Goal: Task Accomplishment & Management: Manage account settings

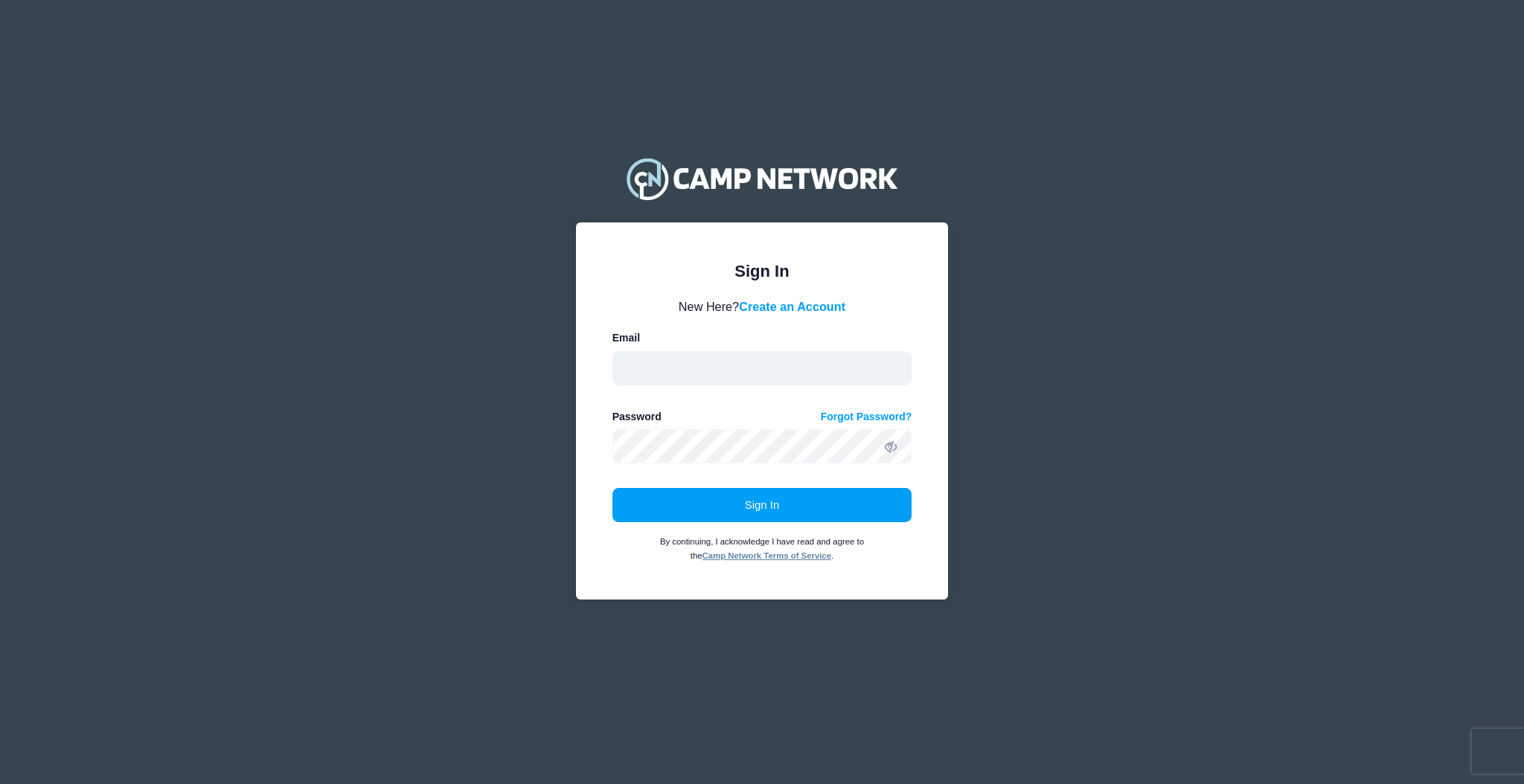
type input "aquidit@raft.net"
click at [739, 362] on input "aquidit@raft.net" at bounding box center [762, 368] width 300 height 34
click at [674, 534] on div "Sign In By continuing, I acknowledge I have read and agree to the Camp Network …" at bounding box center [762, 525] width 300 height 75
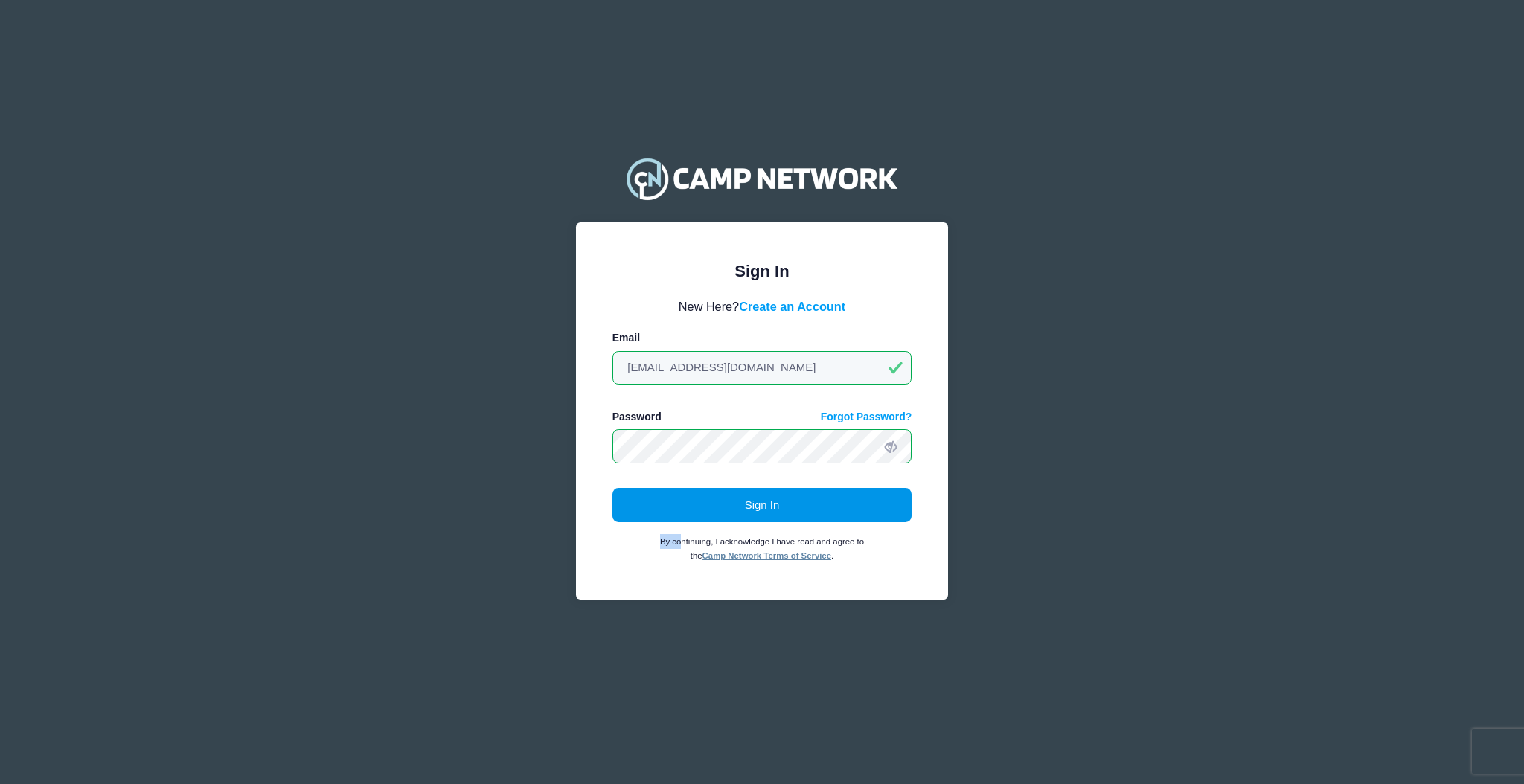
click at [631, 500] on button "Sign In" at bounding box center [762, 504] width 300 height 34
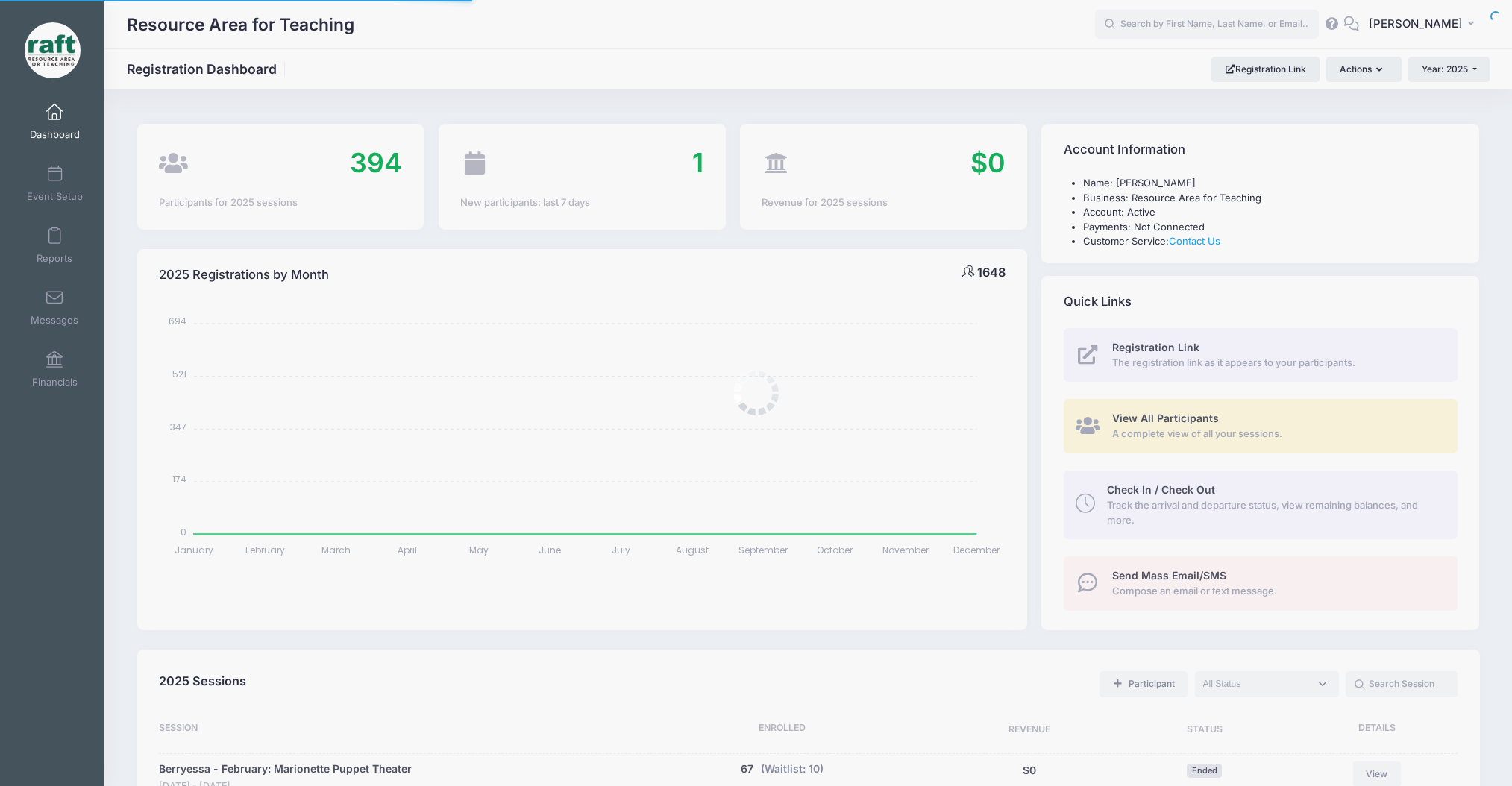
select select
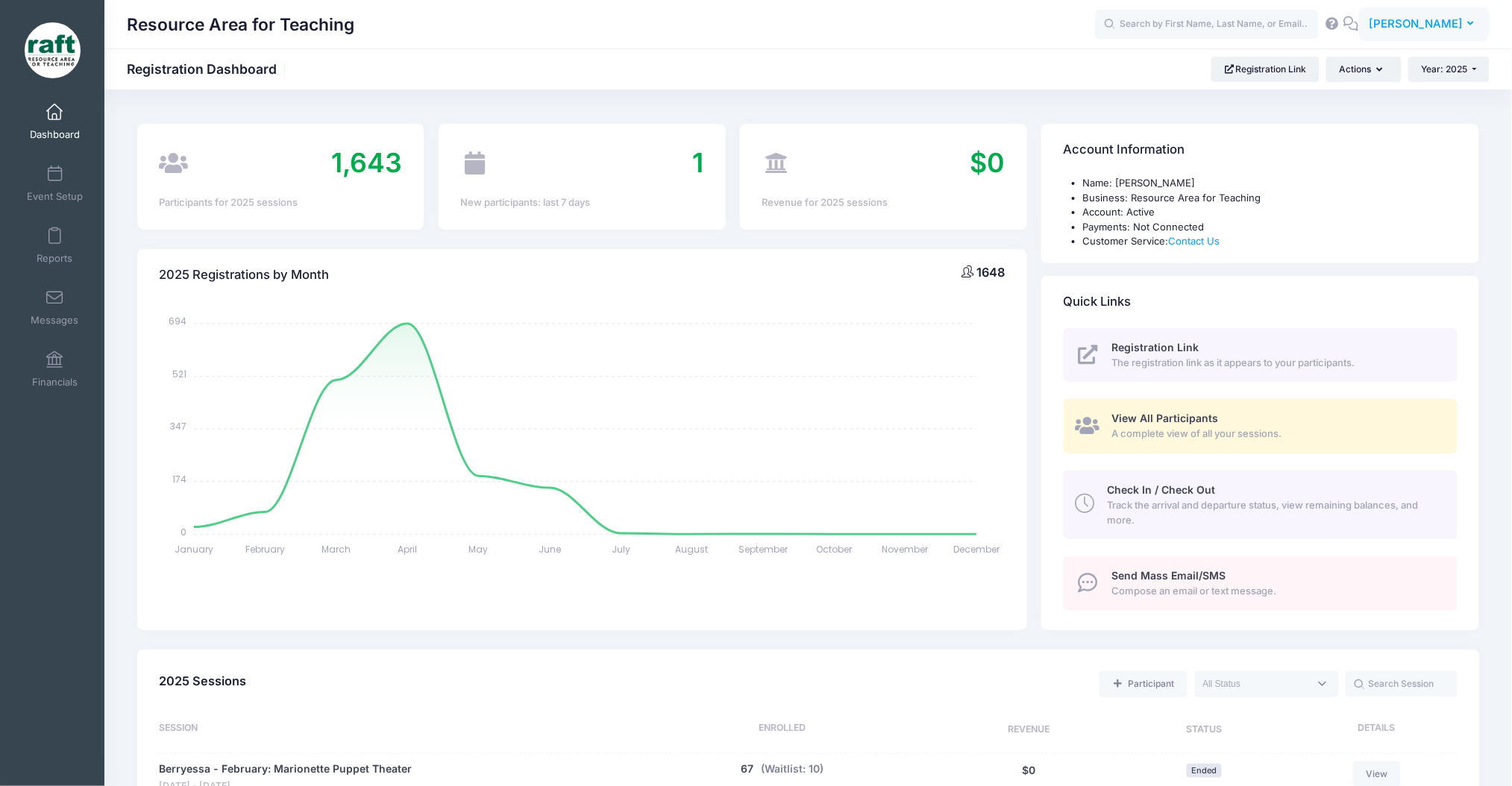
click at [1392, 20] on button "AQ [PERSON_NAME]" at bounding box center [1425, 24] width 131 height 34
click at [1337, 160] on link "Settings" at bounding box center [1388, 151] width 181 height 28
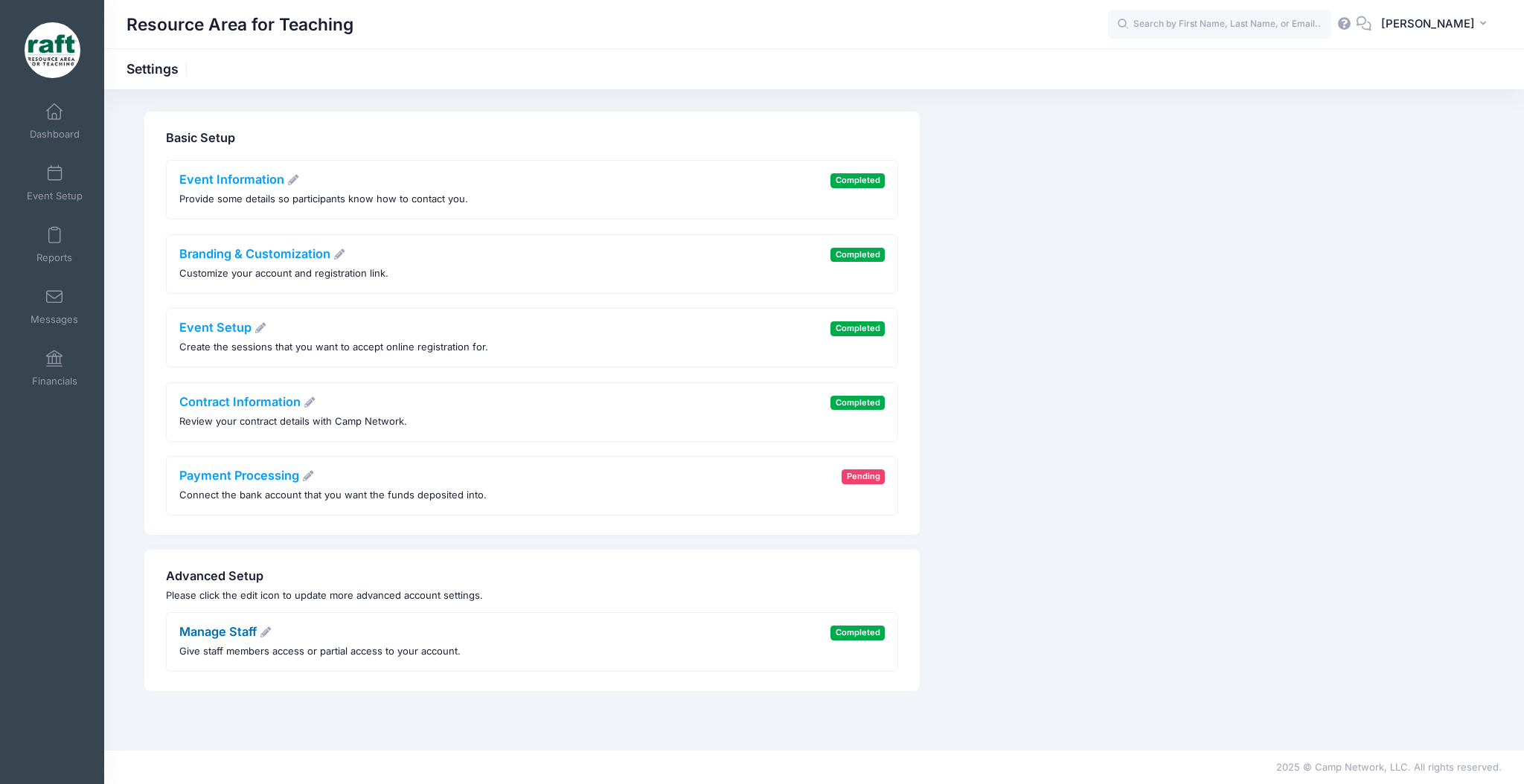
click at [252, 626] on link "Manage Staff" at bounding box center [225, 632] width 93 height 15
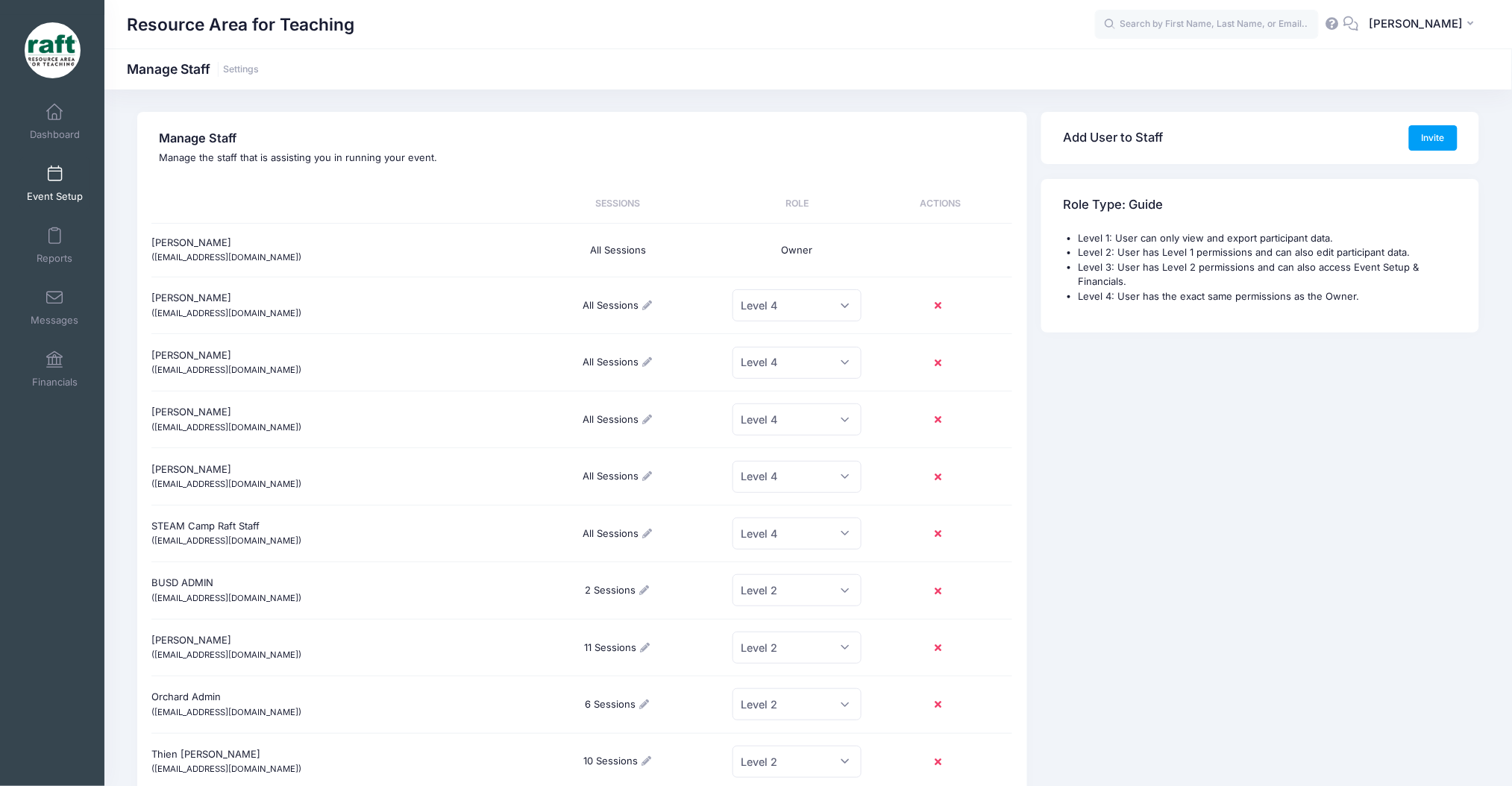
click at [36, 177] on link "Event Setup" at bounding box center [55, 183] width 71 height 52
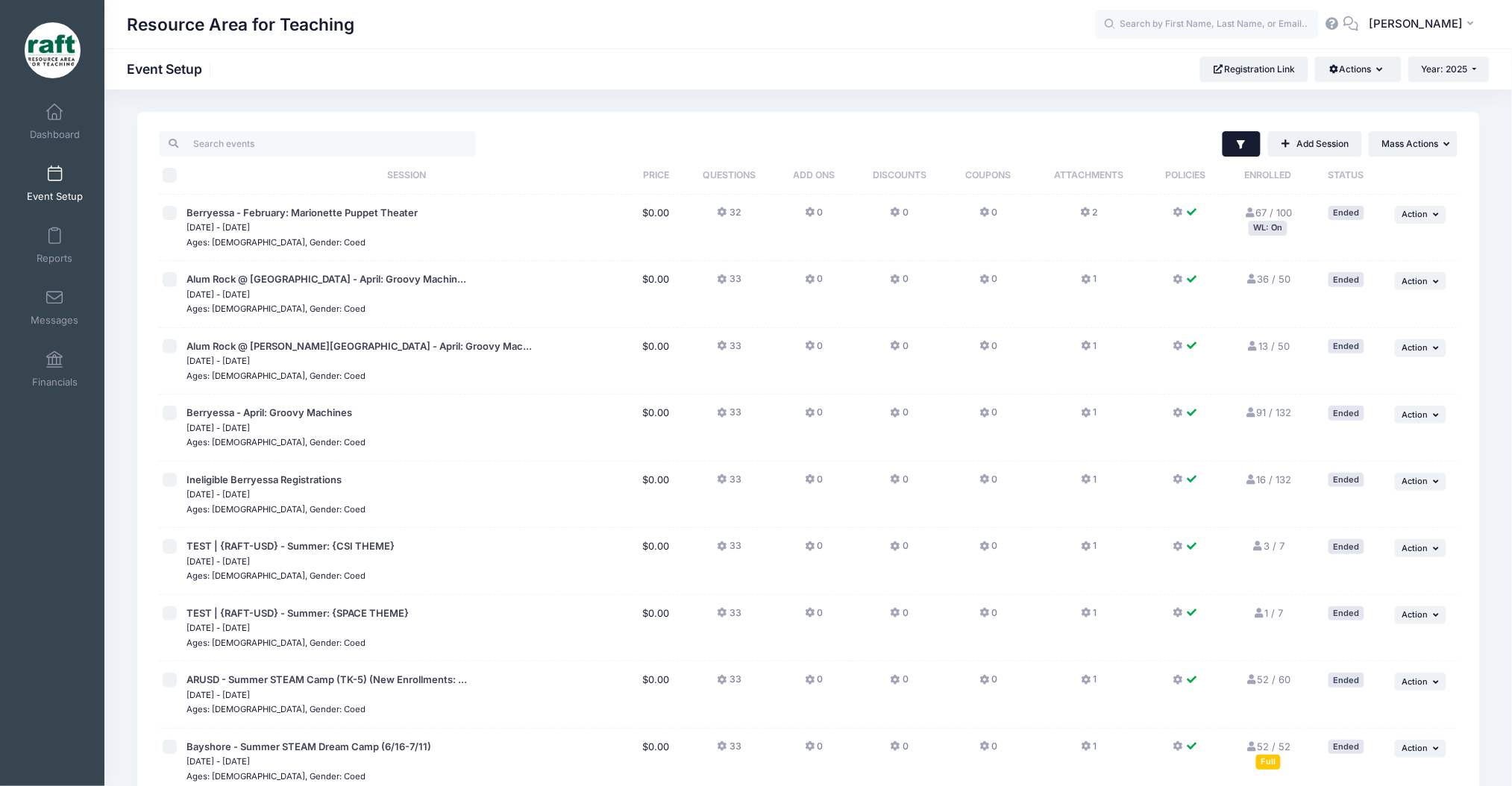
click at [1244, 152] on button "Filter" at bounding box center [1241, 144] width 38 height 25
click at [1039, 247] on input "Active" at bounding box center [1040, 242] width 15 height 15
drag, startPoint x: 1039, startPoint y: 247, endPoint x: 1036, endPoint y: 284, distance: 37.1
click at [1039, 246] on input "Active" at bounding box center [1040, 242] width 15 height 15
checkbox input "true"
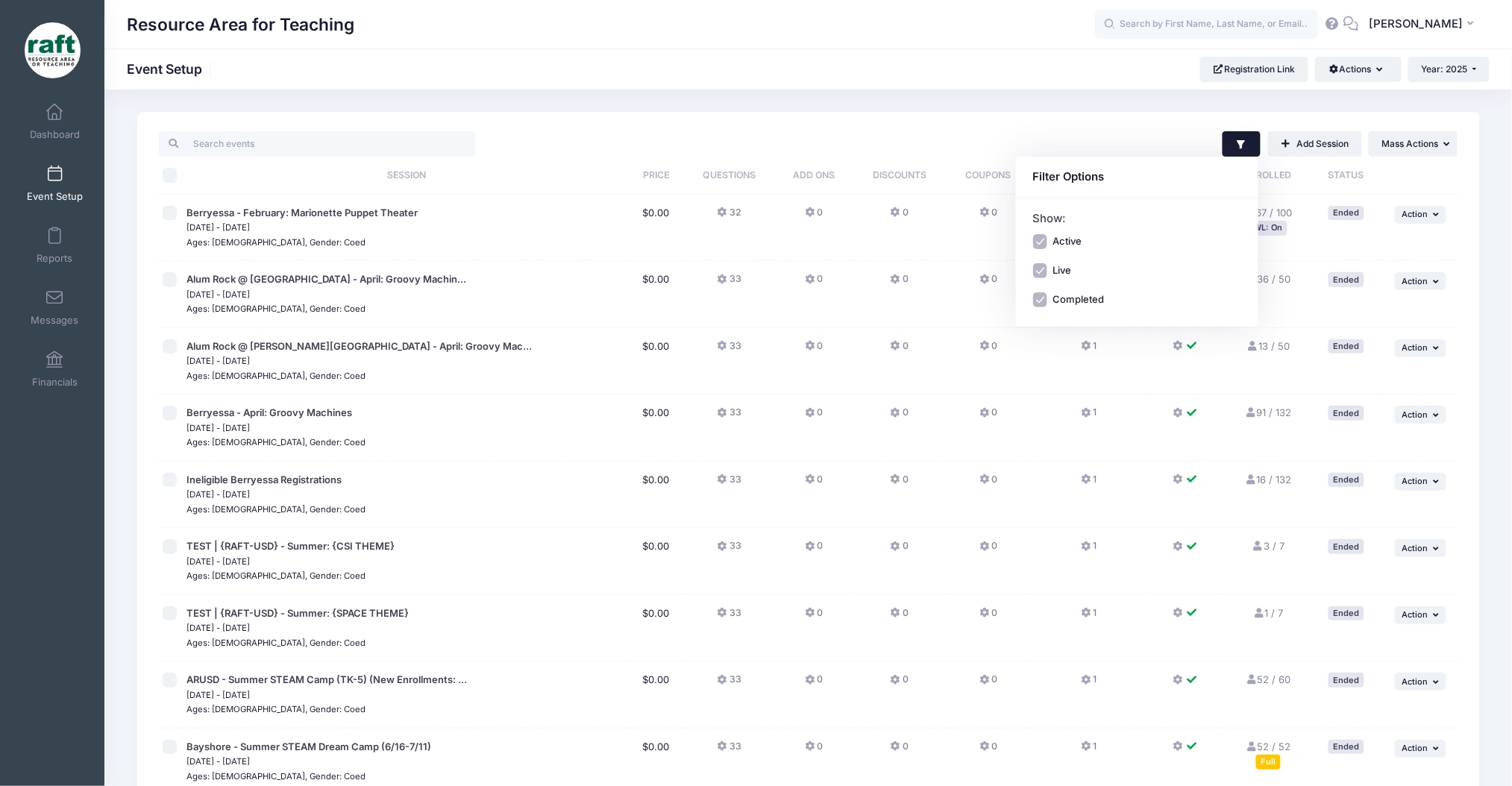
click at [1036, 294] on input "Completed" at bounding box center [1040, 300] width 15 height 15
checkbox input "false"
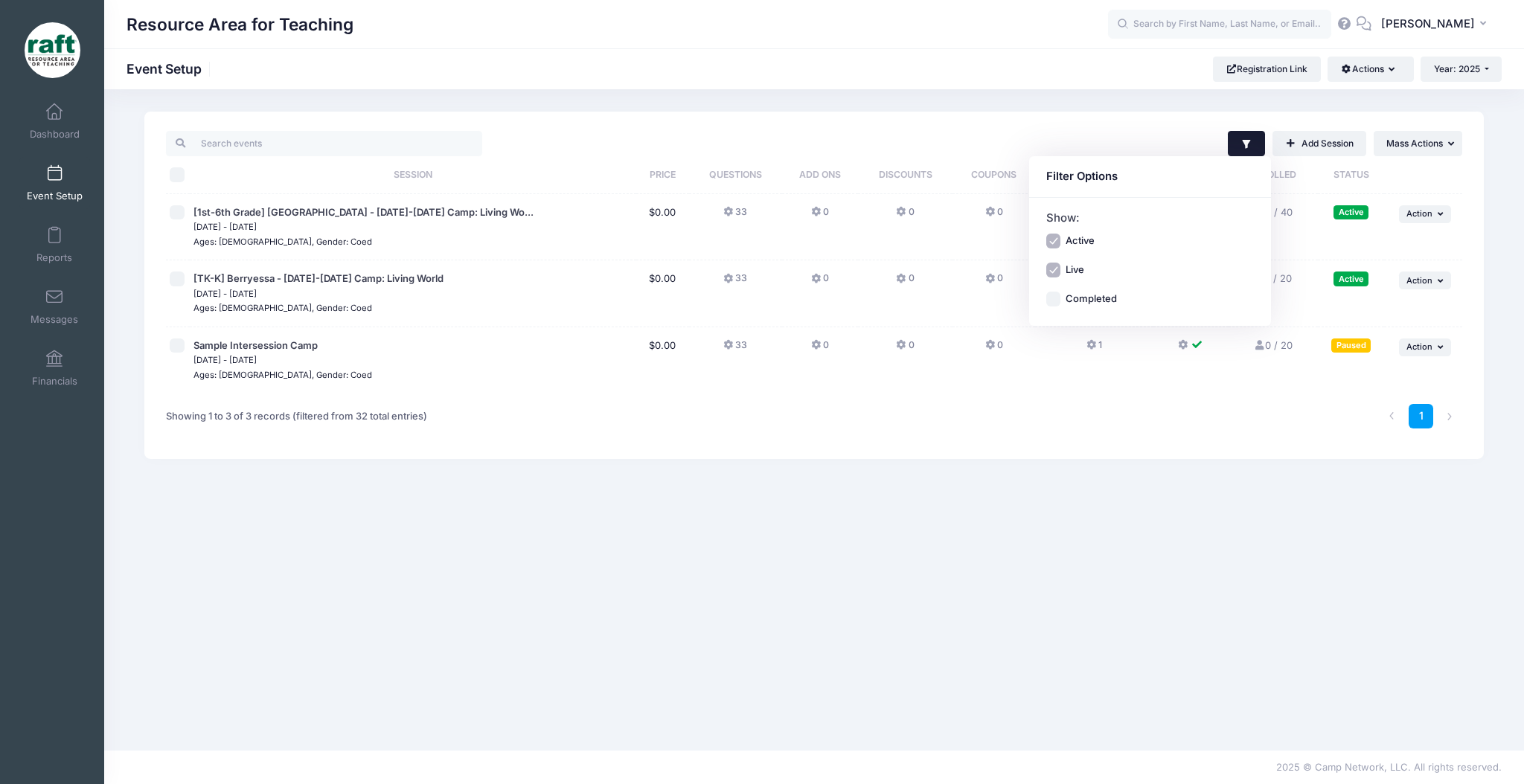
click at [895, 140] on div "Filter Filter Options Show: Active Live Completed Add Session ... Mass Actions …" at bounding box center [976, 143] width 973 height 25
click at [1403, 152] on button "... Mass Actions" at bounding box center [1418, 143] width 89 height 25
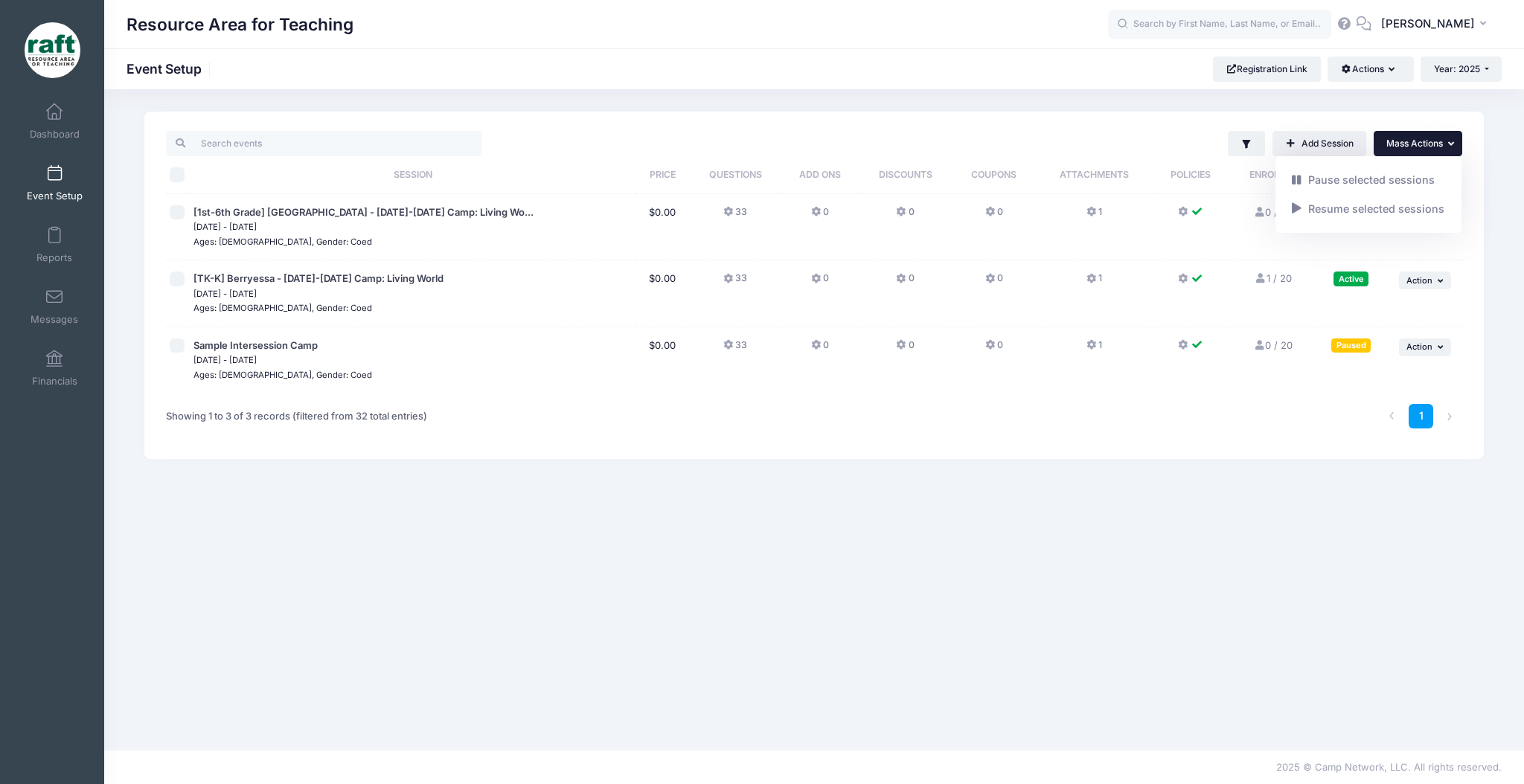
click at [1164, 165] on th "Policies" at bounding box center [1190, 175] width 75 height 38
click at [1243, 136] on button "Filter" at bounding box center [1246, 143] width 38 height 25
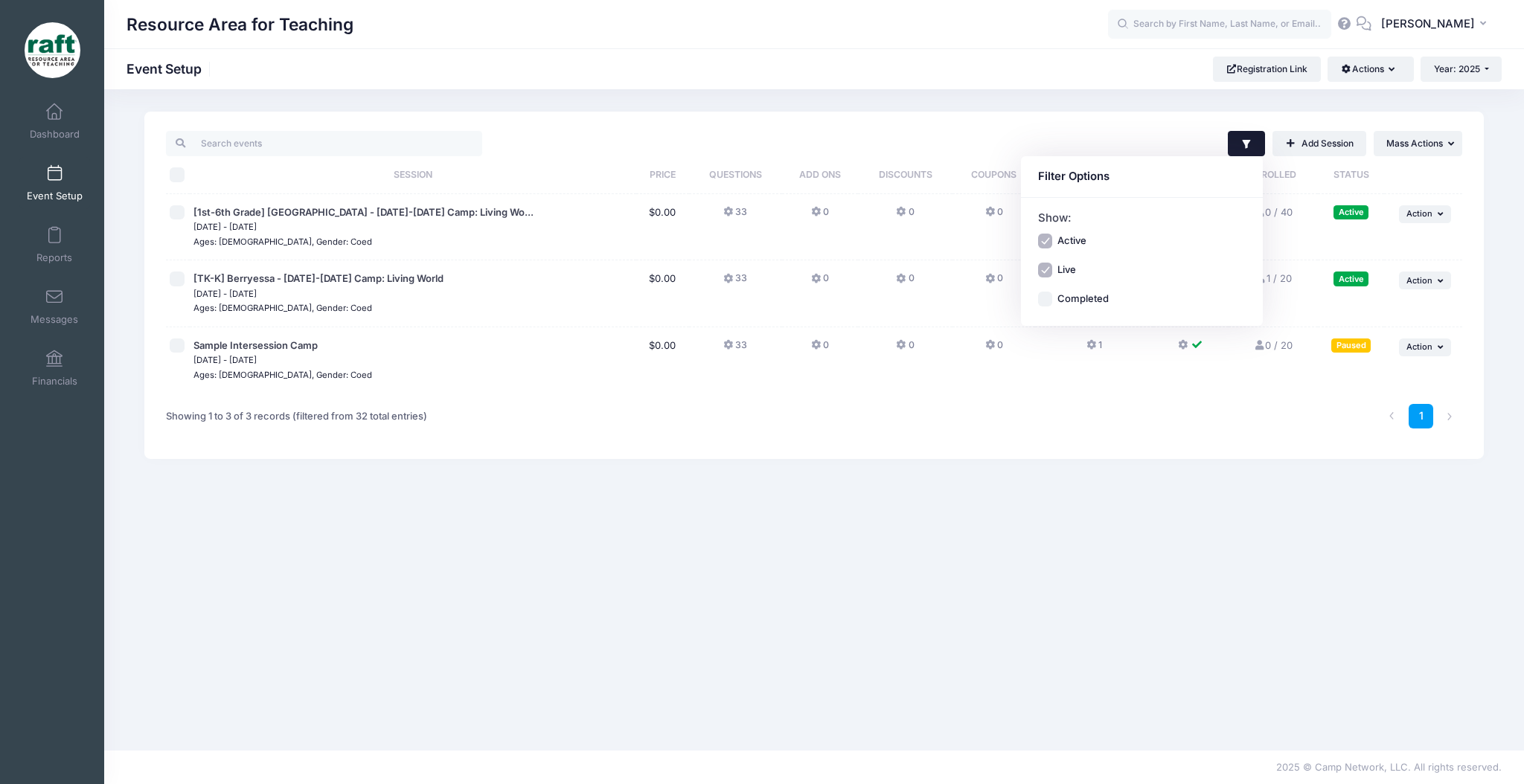
click at [1060, 121] on div "Filter Filter Options Show: Active Live Completed Add Session ... Mass Actions" at bounding box center [813, 285] width 1339 height 347
click at [71, 171] on link "Event Setup" at bounding box center [55, 183] width 71 height 52
